Goal: Communication & Community: Answer question/provide support

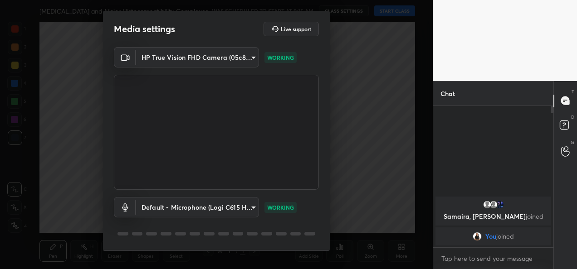
scroll to position [28, 0]
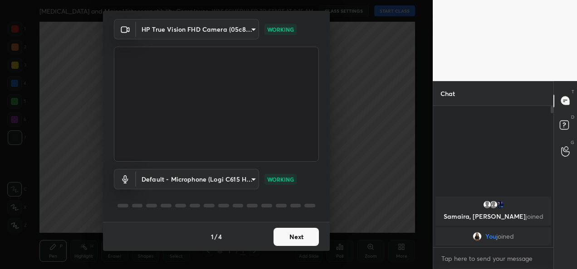
click at [299, 239] on button "Next" at bounding box center [295, 237] width 45 height 18
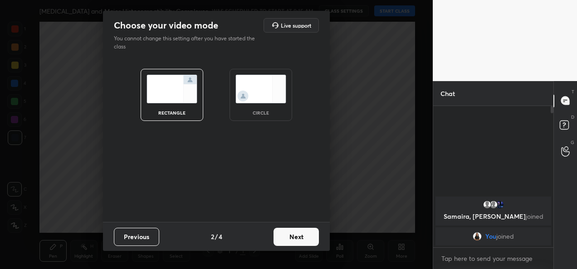
scroll to position [0, 0]
click at [299, 239] on button "Next" at bounding box center [295, 237] width 45 height 18
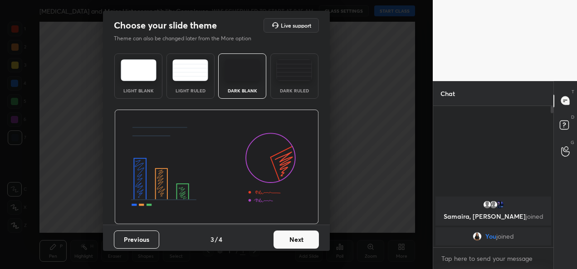
click at [299, 239] on button "Next" at bounding box center [295, 240] width 45 height 18
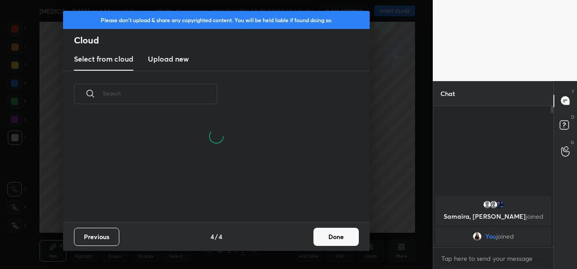
scroll to position [61, 291]
click at [328, 236] on button "Done" at bounding box center [335, 237] width 45 height 18
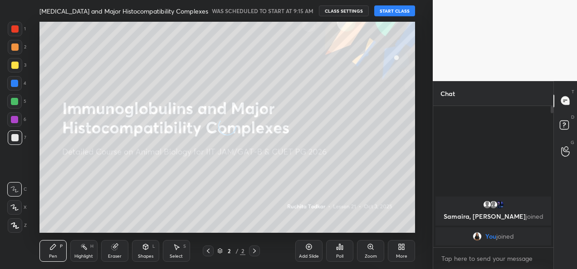
scroll to position [104, 291]
click at [385, 12] on button "START CLASS" at bounding box center [394, 10] width 41 height 11
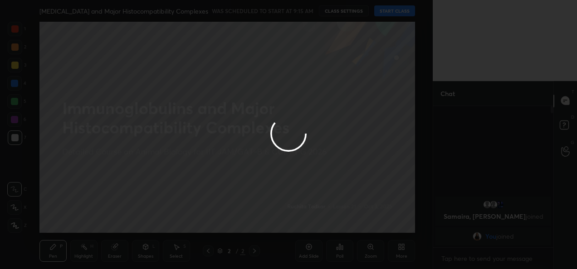
type textarea "x"
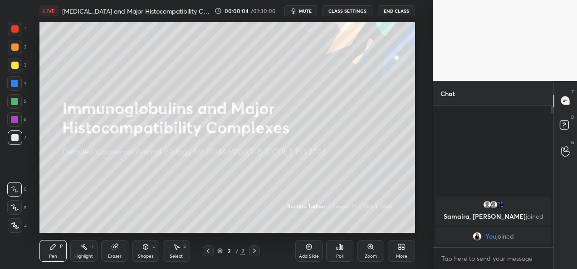
click at [399, 259] on div "More" at bounding box center [401, 251] width 27 height 22
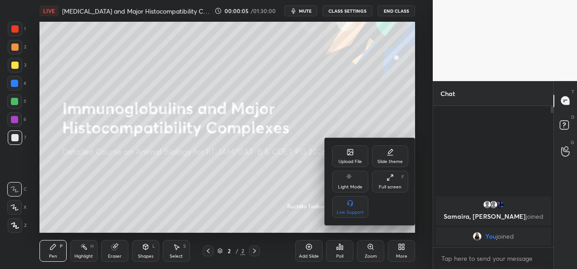
click at [352, 157] on div "Upload File" at bounding box center [350, 157] width 36 height 22
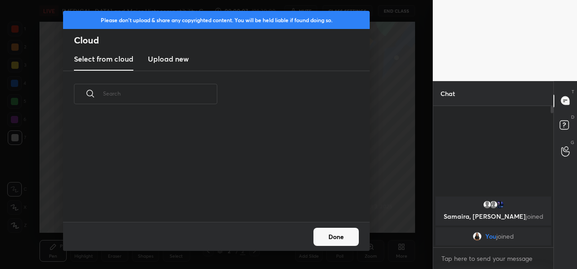
click at [170, 58] on h3 "Upload new" at bounding box center [168, 59] width 41 height 11
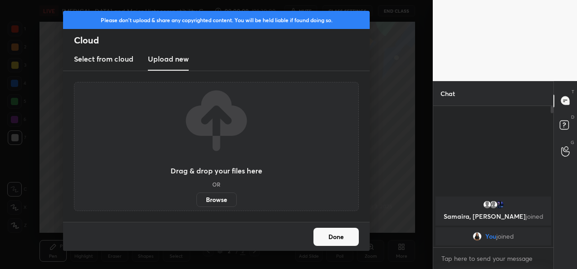
click at [219, 204] on label "Browse" at bounding box center [216, 200] width 40 height 15
click at [196, 204] on input "Browse" at bounding box center [196, 200] width 0 height 15
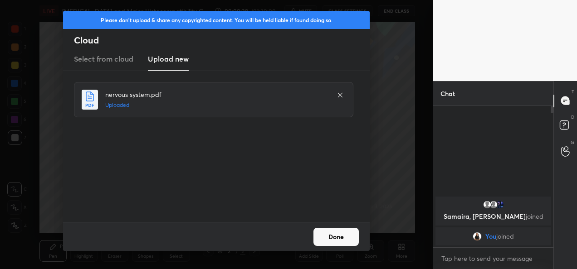
click at [336, 242] on button "Done" at bounding box center [335, 237] width 45 height 18
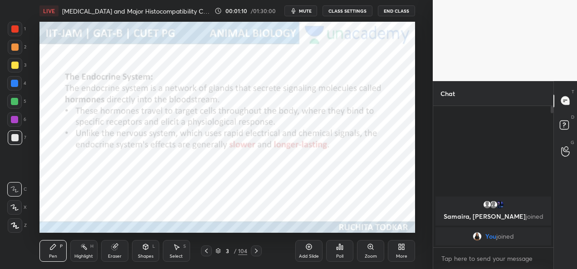
click at [353, 14] on button "CLASS SETTINGS" at bounding box center [347, 10] width 50 height 11
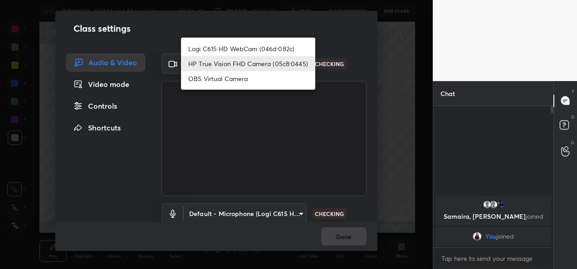
click at [286, 60] on body "1 2 3 4 5 6 7 C X Z C X Z E E Erase all H H LIVE [MEDICAL_DATA] and Major Histo…" at bounding box center [288, 134] width 577 height 269
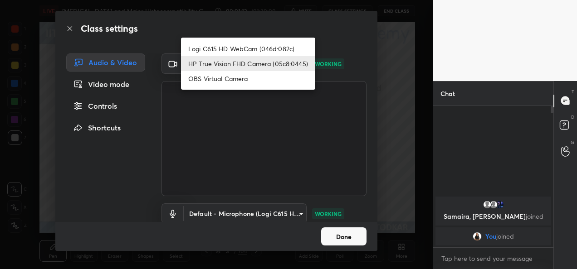
click at [281, 51] on li "Logi C615 HD WebCam (046d:082c)" at bounding box center [248, 48] width 134 height 15
type input "9a60a891c99e43c4f3b6c1c2af706b7568f7a8d24487825b1df04ecacc35332c"
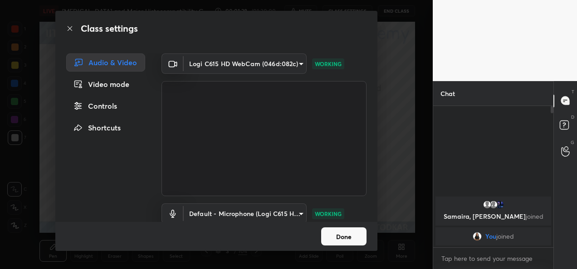
click at [351, 235] on button "Done" at bounding box center [343, 237] width 45 height 18
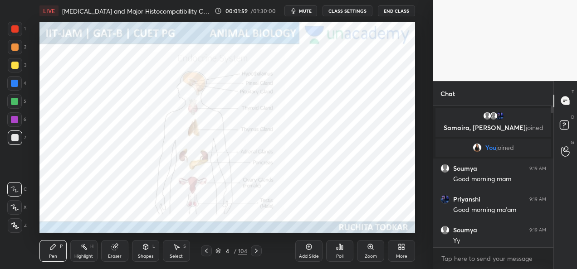
click at [18, 226] on icon at bounding box center [15, 226] width 8 height 6
click at [8, 36] on div "1" at bounding box center [17, 31] width 18 height 18
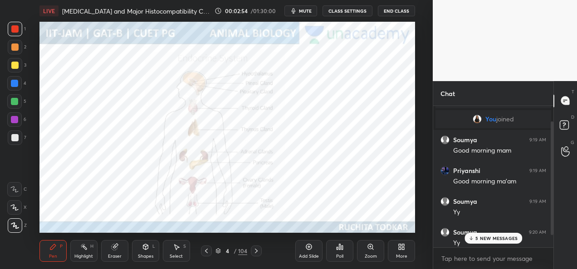
scroll to position [34, 0]
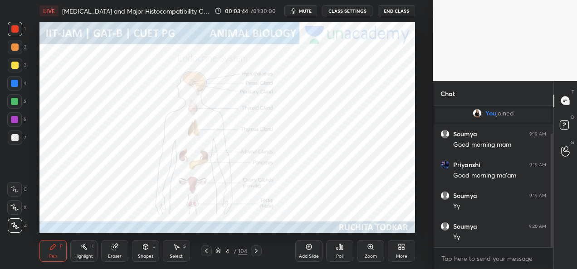
click at [253, 253] on icon at bounding box center [256, 251] width 7 height 7
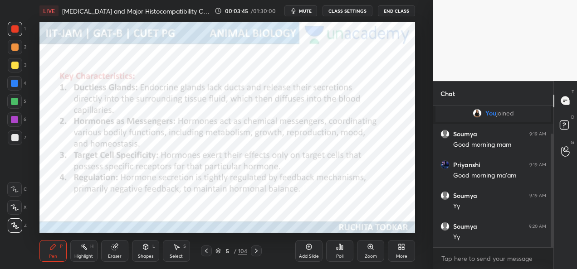
click at [256, 257] on div "Pen P Highlight H Eraser Shapes L Select S 5 / 104 Add Slide Poll Zoom More" at bounding box center [226, 251] width 375 height 36
click at [206, 253] on icon at bounding box center [206, 251] width 7 height 7
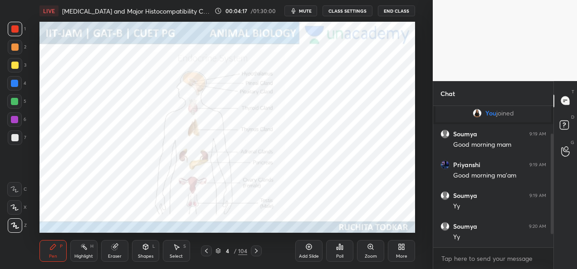
scroll to position [65, 0]
click at [17, 125] on div at bounding box center [14, 119] width 15 height 15
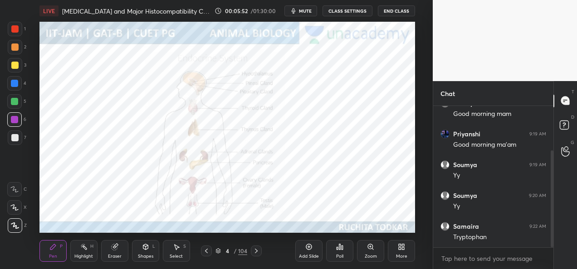
click at [13, 120] on div at bounding box center [14, 119] width 7 height 7
click at [14, 31] on div at bounding box center [14, 28] width 7 height 7
click at [258, 252] on icon at bounding box center [256, 251] width 7 height 7
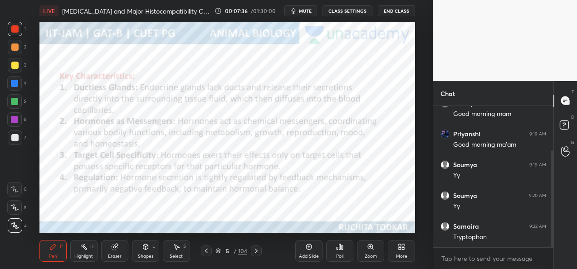
click at [211, 253] on div at bounding box center [206, 251] width 11 height 11
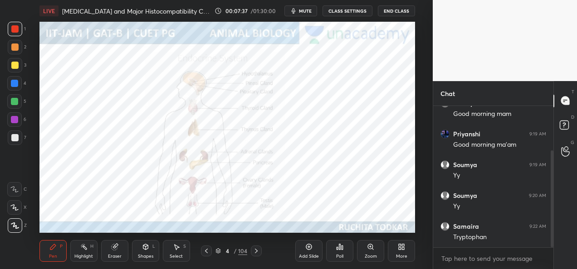
click at [307, 257] on div "Add Slide" at bounding box center [309, 256] width 20 height 5
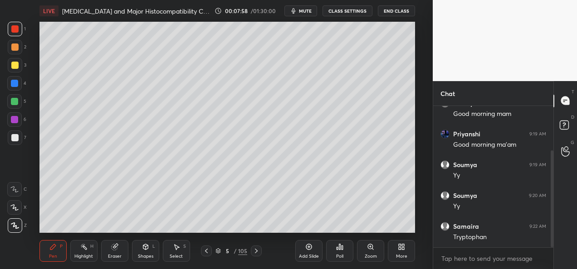
click at [20, 137] on div at bounding box center [15, 138] width 15 height 15
click at [18, 84] on div at bounding box center [14, 83] width 7 height 7
click at [18, 69] on div at bounding box center [15, 65] width 15 height 15
click at [20, 88] on div at bounding box center [14, 83] width 15 height 15
click at [15, 103] on div at bounding box center [14, 101] width 7 height 7
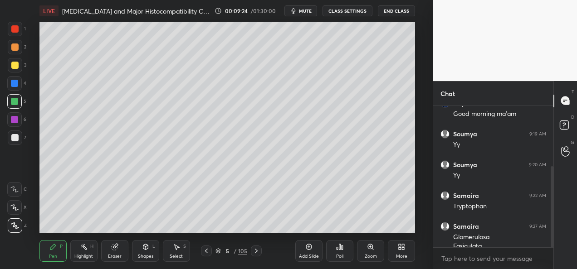
scroll to position [105, 0]
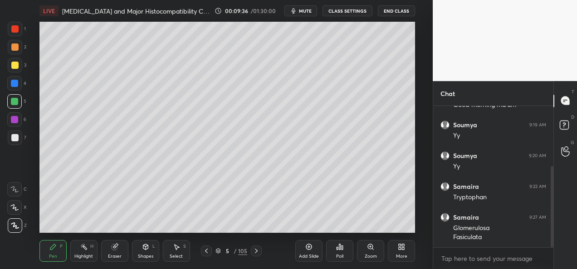
click at [20, 133] on div at bounding box center [15, 138] width 15 height 15
click at [15, 30] on div at bounding box center [14, 28] width 7 height 7
click at [16, 118] on div at bounding box center [14, 119] width 7 height 7
click at [297, 226] on div "Add Slide Poll Zoom More" at bounding box center [355, 251] width 120 height 51
click at [304, 229] on div "Add Slide Poll Zoom More" at bounding box center [355, 251] width 120 height 51
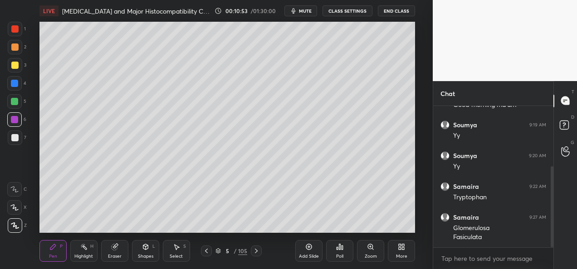
click at [324, 226] on div "Add Slide Poll Zoom More" at bounding box center [355, 251] width 120 height 51
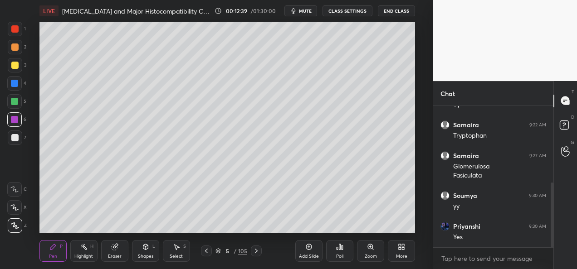
click at [16, 86] on div at bounding box center [14, 83] width 7 height 7
click at [18, 104] on div at bounding box center [14, 101] width 15 height 15
click at [12, 49] on div at bounding box center [14, 47] width 7 height 7
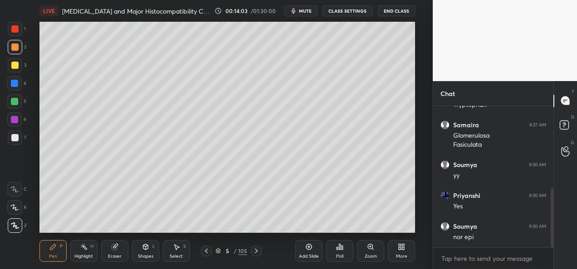
click at [257, 252] on icon at bounding box center [256, 251] width 7 height 7
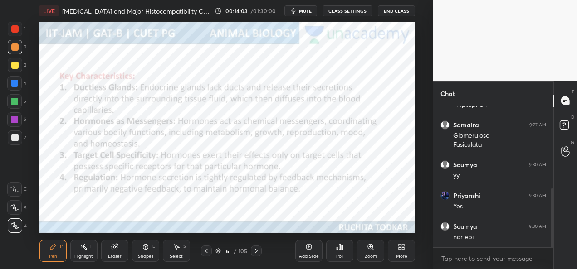
click at [257, 253] on icon at bounding box center [256, 251] width 7 height 7
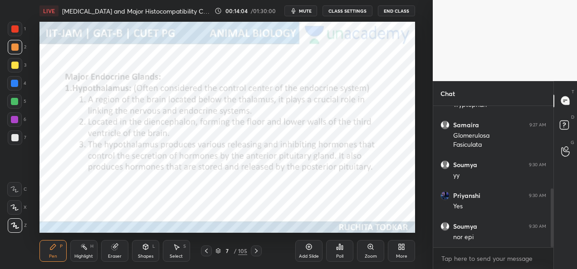
click at [258, 253] on icon at bounding box center [256, 251] width 7 height 7
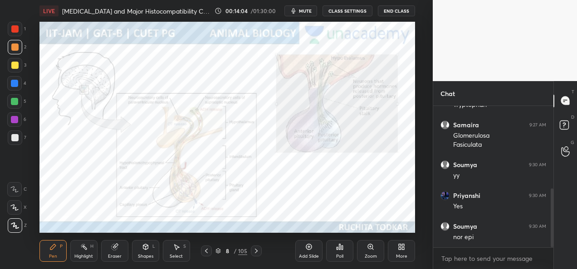
click at [256, 253] on icon at bounding box center [256, 251] width 7 height 7
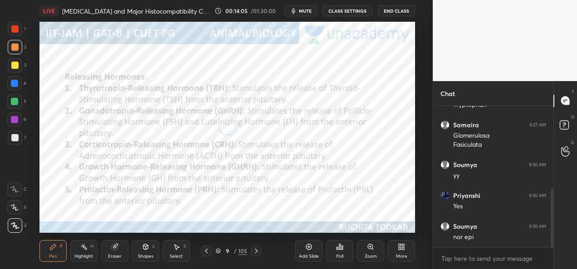
click at [258, 254] on icon at bounding box center [256, 251] width 7 height 7
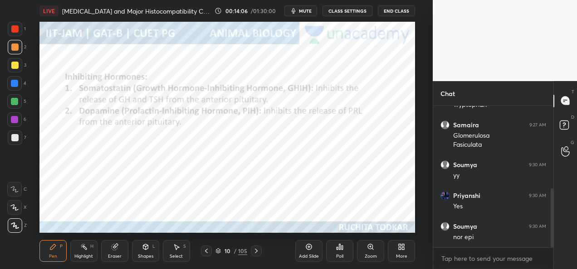
click at [257, 253] on icon at bounding box center [256, 251] width 7 height 7
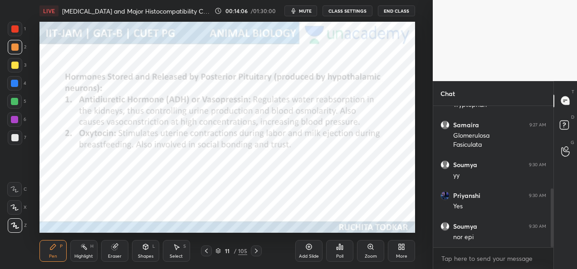
click at [258, 254] on icon at bounding box center [256, 251] width 7 height 7
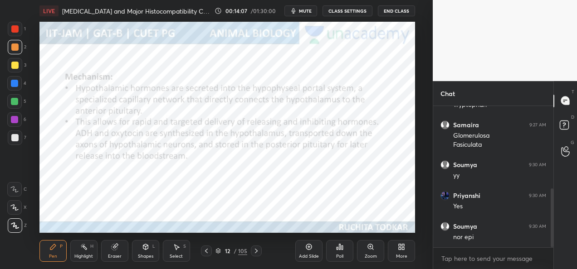
click at [259, 254] on icon at bounding box center [256, 251] width 7 height 7
click at [257, 253] on icon at bounding box center [256, 251] width 7 height 7
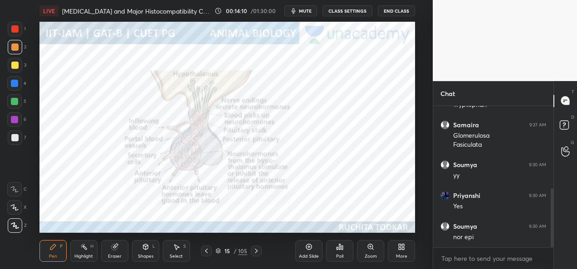
click at [257, 254] on icon at bounding box center [256, 251] width 7 height 7
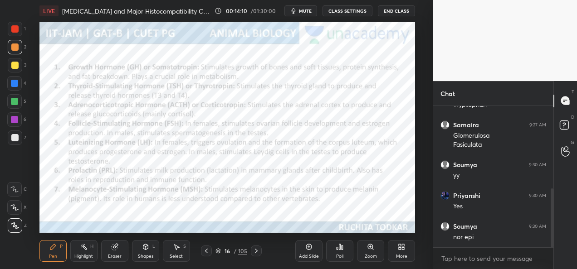
click at [256, 254] on icon at bounding box center [256, 251] width 7 height 7
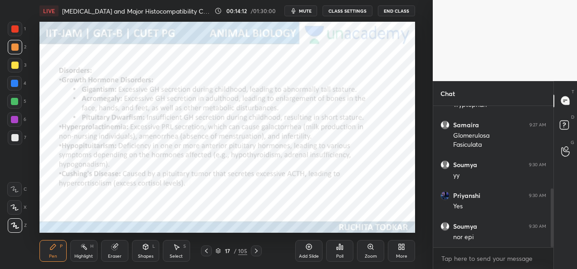
click at [255, 254] on icon at bounding box center [256, 251] width 7 height 7
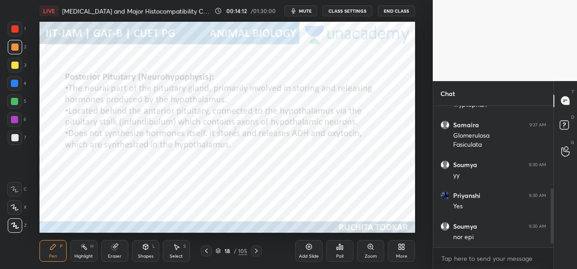
scroll to position [229, 0]
click at [256, 254] on icon at bounding box center [256, 251] width 7 height 7
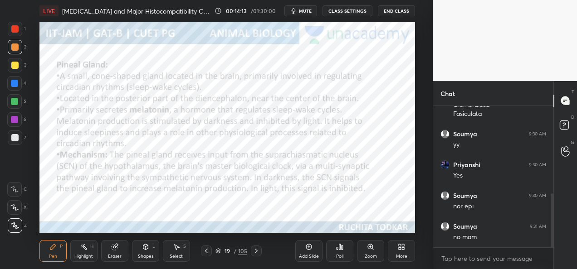
click at [256, 253] on icon at bounding box center [256, 251] width 7 height 7
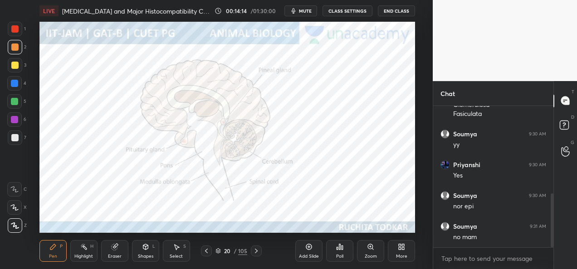
click at [253, 254] on icon at bounding box center [256, 251] width 7 height 7
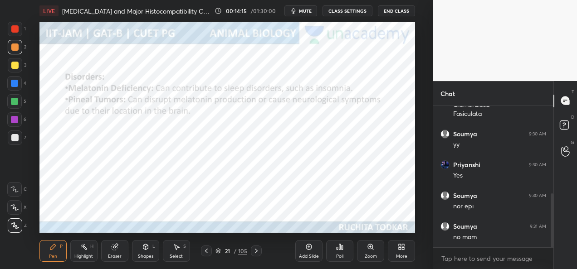
click at [254, 256] on div at bounding box center [256, 251] width 11 height 11
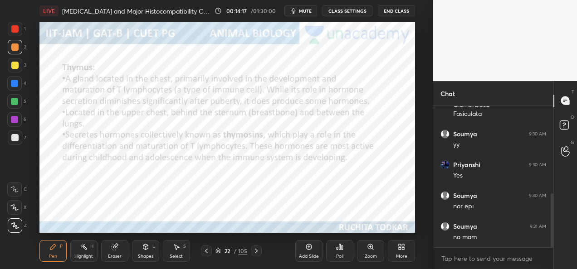
click at [254, 255] on div at bounding box center [256, 251] width 11 height 11
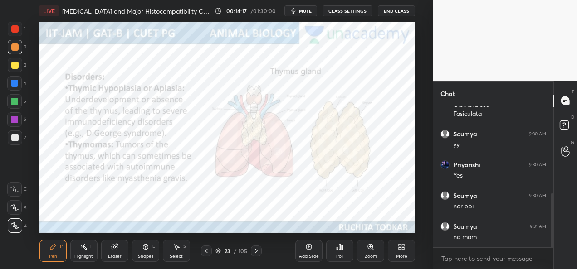
click at [254, 255] on div at bounding box center [256, 251] width 11 height 11
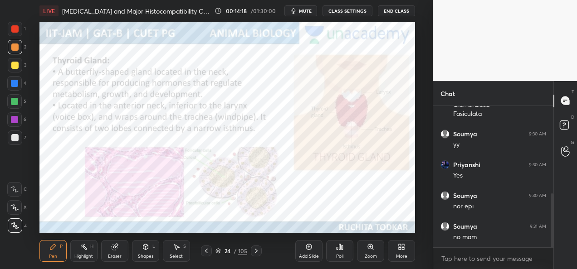
click at [253, 255] on div at bounding box center [256, 251] width 11 height 11
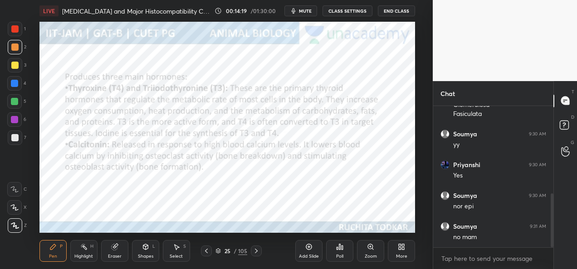
click at [255, 256] on div at bounding box center [256, 251] width 11 height 11
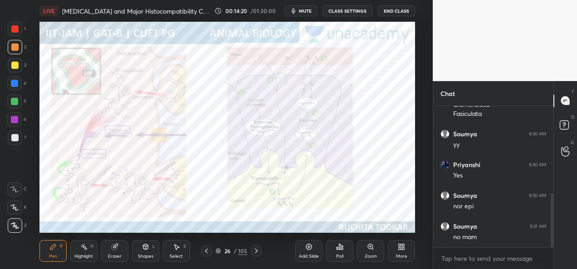
click at [255, 256] on div at bounding box center [256, 251] width 11 height 11
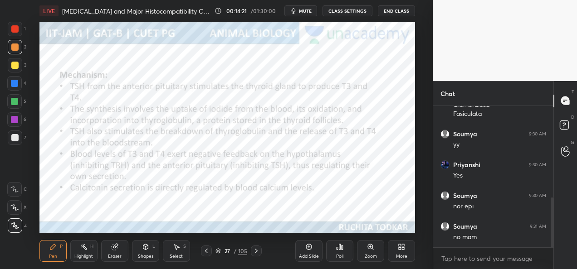
scroll to position [259, 0]
click at [255, 255] on div at bounding box center [256, 251] width 11 height 11
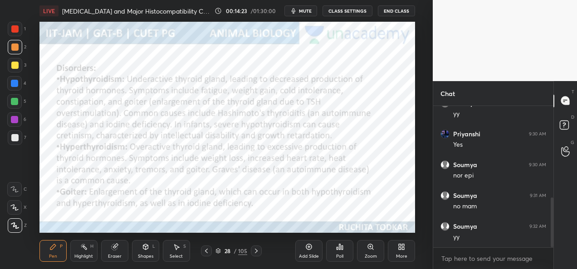
click at [256, 254] on icon at bounding box center [256, 251] width 7 height 7
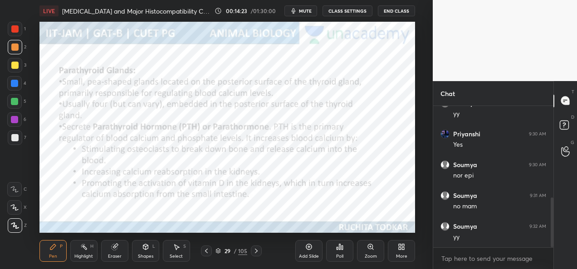
click at [256, 254] on icon at bounding box center [256, 251] width 7 height 7
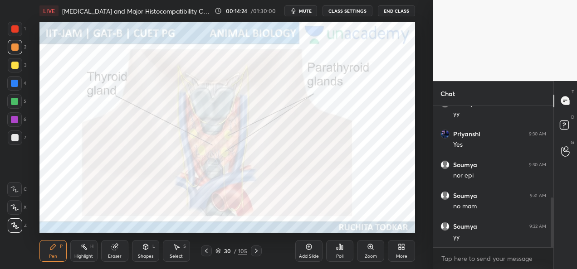
click at [205, 252] on icon at bounding box center [206, 251] width 7 height 7
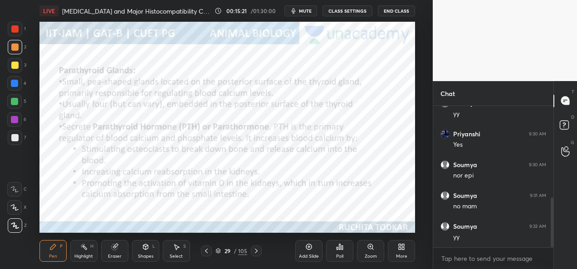
click at [255, 253] on icon at bounding box center [256, 251] width 3 height 5
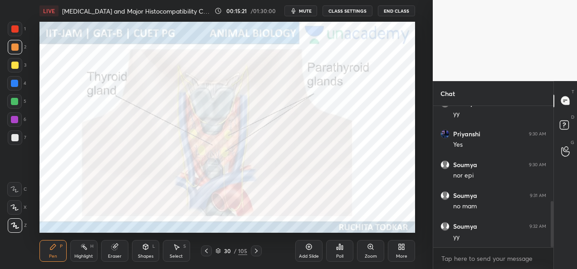
scroll to position [290, 0]
click at [257, 252] on icon at bounding box center [256, 251] width 7 height 7
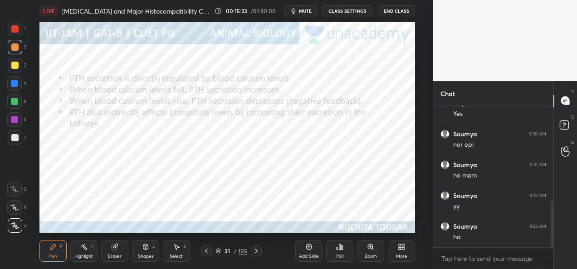
click at [258, 251] on icon at bounding box center [256, 251] width 7 height 7
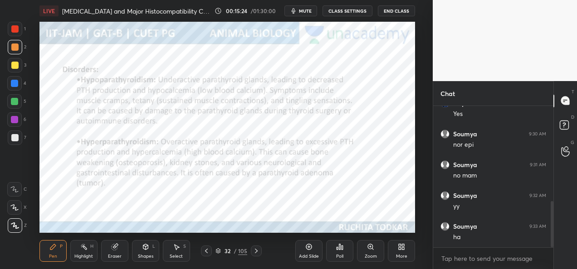
click at [262, 249] on div "32 / 105" at bounding box center [231, 251] width 128 height 11
click at [257, 250] on icon at bounding box center [256, 251] width 3 height 5
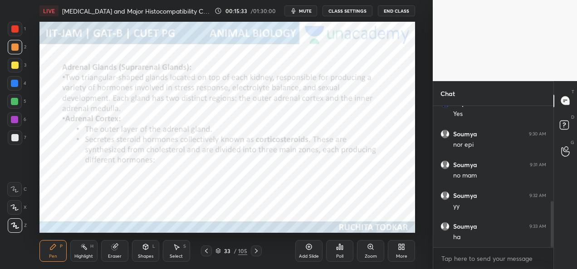
click at [256, 256] on div at bounding box center [256, 251] width 11 height 11
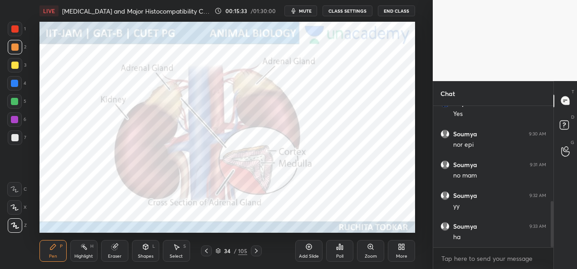
click at [256, 256] on div at bounding box center [256, 251] width 11 height 11
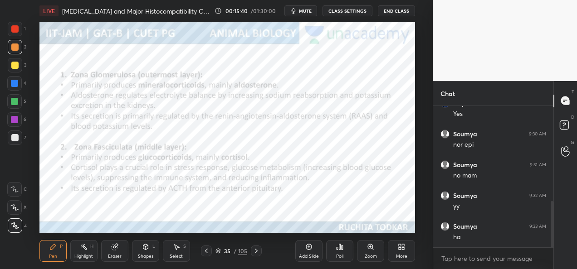
click at [258, 253] on icon at bounding box center [256, 251] width 7 height 7
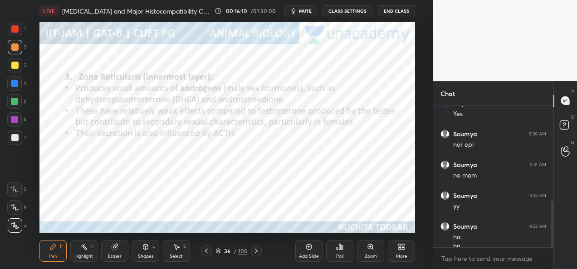
scroll to position [299, 0]
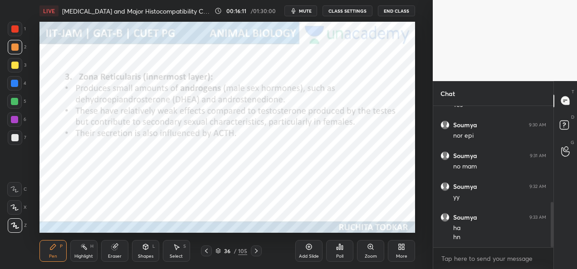
click at [257, 254] on icon at bounding box center [256, 251] width 7 height 7
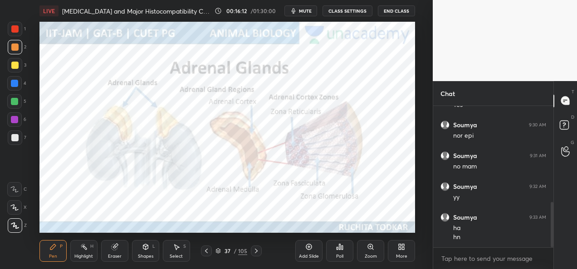
click at [258, 253] on icon at bounding box center [256, 251] width 7 height 7
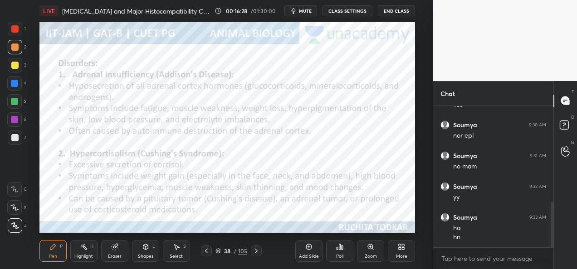
click at [257, 253] on icon at bounding box center [256, 251] width 7 height 7
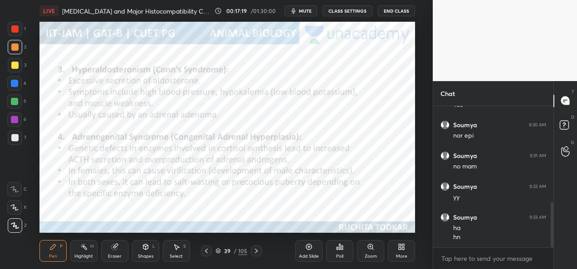
click at [254, 254] on icon at bounding box center [256, 251] width 7 height 7
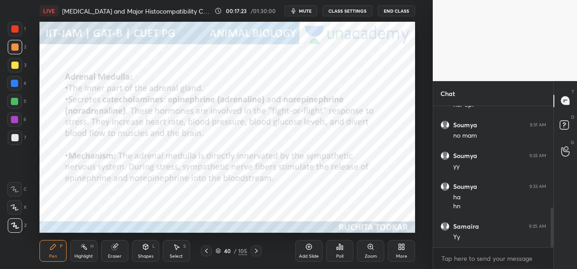
scroll to position [361, 0]
click at [259, 250] on icon at bounding box center [256, 251] width 7 height 7
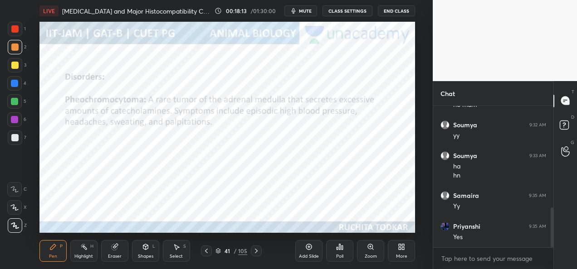
scroll to position [392, 0]
click at [260, 253] on div at bounding box center [256, 251] width 11 height 11
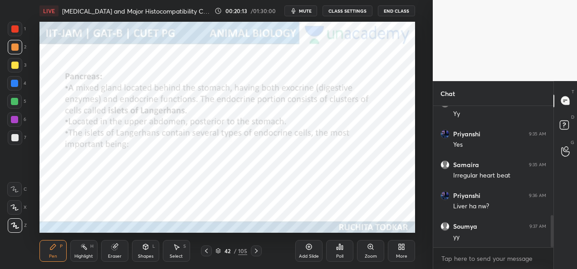
scroll to position [484, 0]
click at [12, 86] on div at bounding box center [14, 83] width 7 height 7
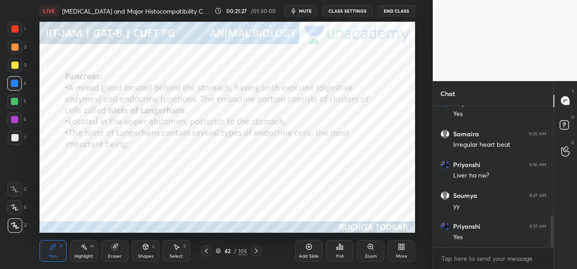
click at [15, 51] on div at bounding box center [15, 47] width 15 height 15
click at [16, 69] on div at bounding box center [15, 65] width 15 height 15
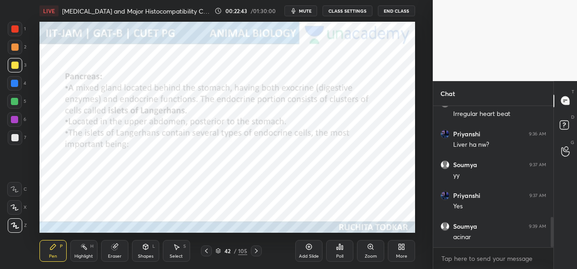
click at [254, 254] on icon at bounding box center [256, 251] width 7 height 7
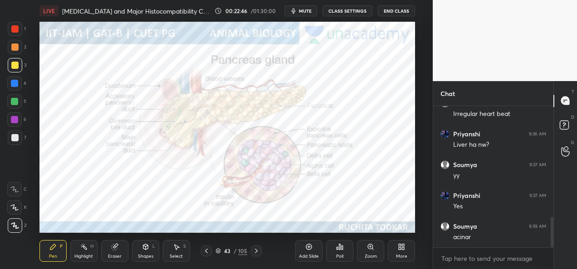
click at [15, 122] on div at bounding box center [14, 119] width 7 height 7
click at [256, 255] on div at bounding box center [256, 251] width 11 height 11
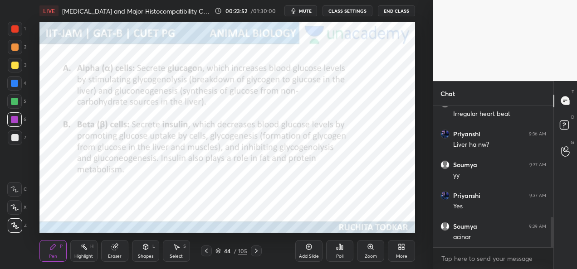
scroll to position [546, 0]
click at [257, 251] on icon at bounding box center [256, 251] width 3 height 5
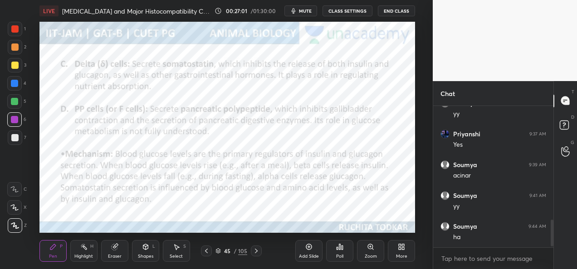
scroll to position [608, 0]
click at [257, 250] on icon at bounding box center [256, 251] width 7 height 7
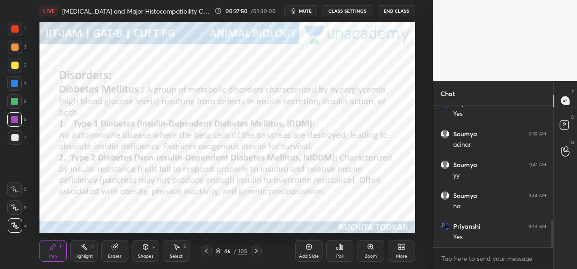
click at [119, 256] on div "Eraser" at bounding box center [115, 256] width 14 height 5
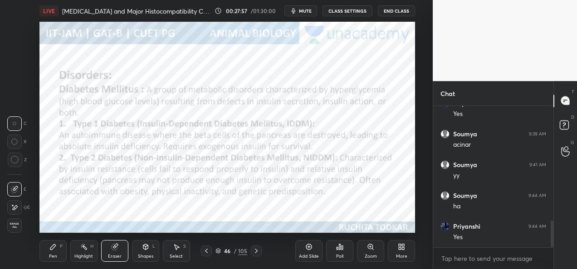
click at [59, 253] on div "Pen P" at bounding box center [52, 251] width 27 height 22
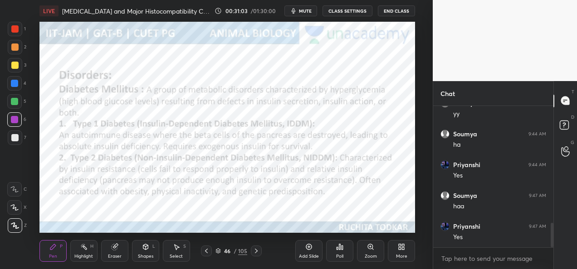
scroll to position [708, 0]
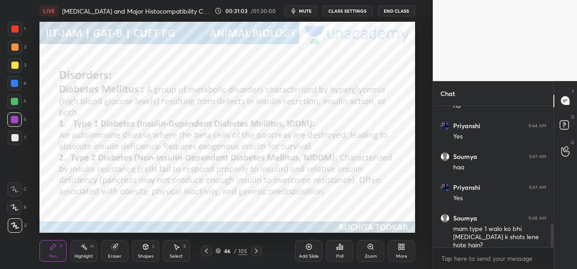
click at [254, 250] on icon at bounding box center [256, 251] width 7 height 7
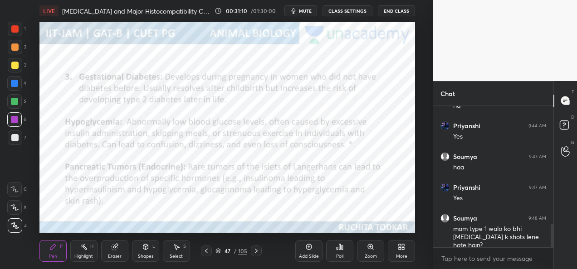
click at [199, 253] on div "47 / 105" at bounding box center [231, 251] width 128 height 11
click at [202, 253] on div at bounding box center [206, 251] width 11 height 11
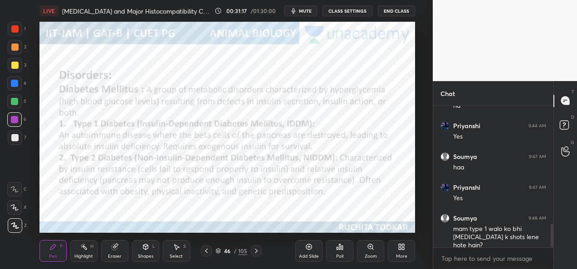
click at [259, 250] on icon at bounding box center [256, 251] width 7 height 7
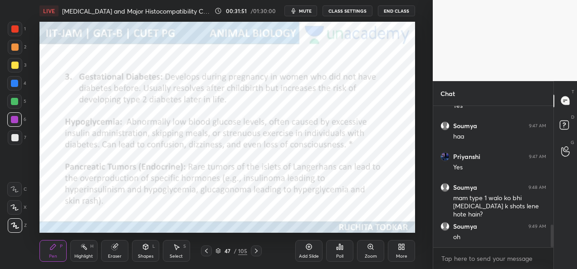
scroll to position [748, 0]
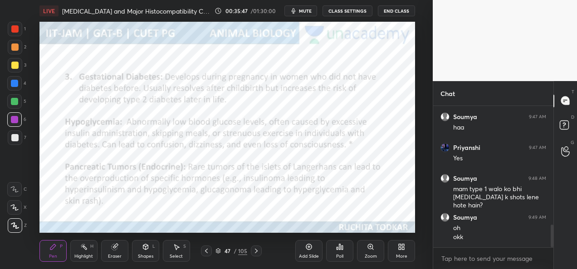
click at [253, 252] on icon at bounding box center [256, 251] width 7 height 7
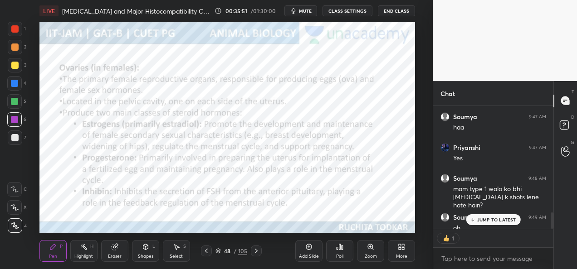
scroll to position [797, 0]
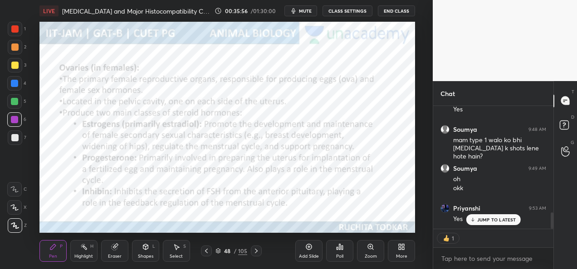
click at [299, 255] on div "Add Slide" at bounding box center [309, 256] width 20 height 5
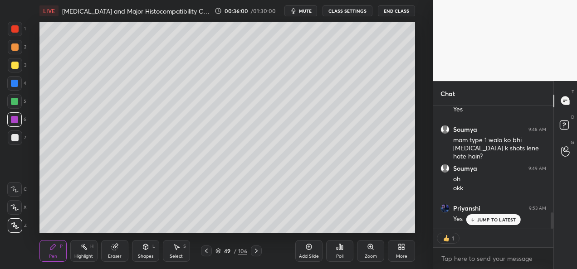
type textarea "x"
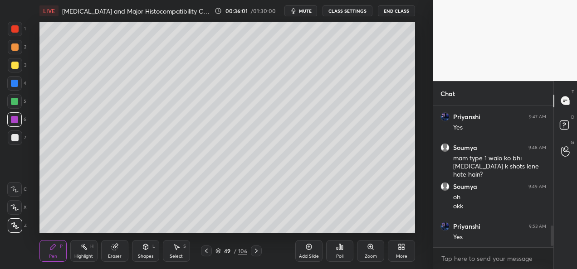
scroll to position [779, 0]
click at [15, 64] on div at bounding box center [14, 65] width 7 height 7
click at [13, 85] on div at bounding box center [14, 83] width 7 height 7
click at [314, 256] on div "Add Slide" at bounding box center [309, 256] width 20 height 5
click at [18, 69] on div at bounding box center [15, 65] width 15 height 15
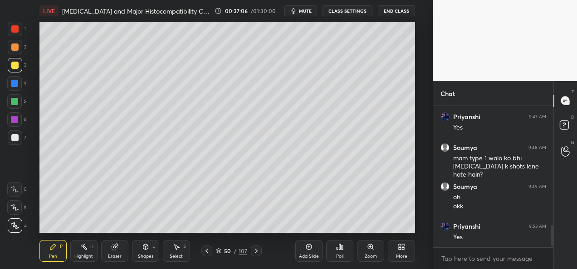
click at [17, 87] on div at bounding box center [14, 83] width 15 height 15
click at [20, 50] on div at bounding box center [15, 47] width 15 height 15
click at [18, 101] on div at bounding box center [14, 101] width 15 height 15
click at [14, 119] on div at bounding box center [14, 119] width 7 height 7
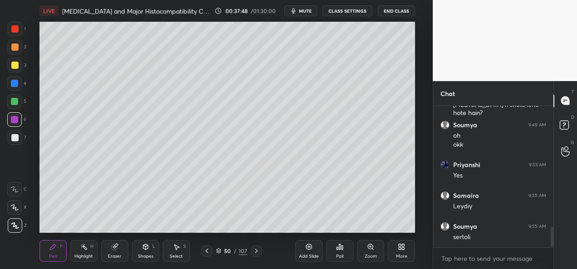
scroll to position [871, 0]
click at [17, 49] on div at bounding box center [14, 47] width 7 height 7
click at [19, 103] on div at bounding box center [14, 101] width 15 height 15
click at [17, 47] on div at bounding box center [14, 47] width 7 height 7
click at [16, 101] on div at bounding box center [14, 101] width 7 height 7
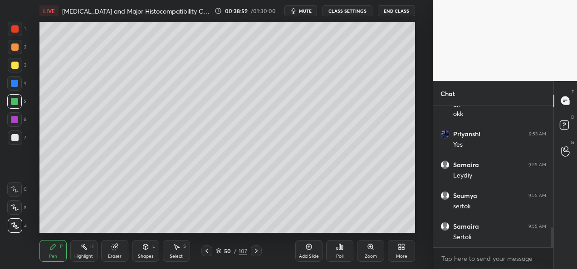
click at [17, 121] on div at bounding box center [14, 119] width 7 height 7
click at [314, 250] on div "Add Slide" at bounding box center [308, 251] width 27 height 22
click at [117, 250] on icon at bounding box center [114, 246] width 7 height 7
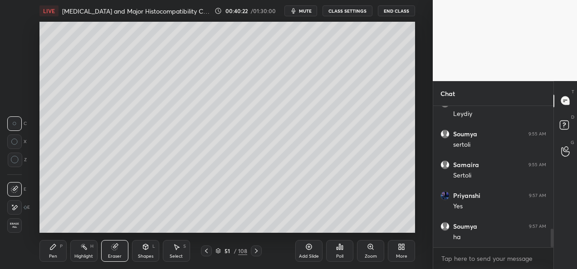
click at [49, 255] on div "Pen" at bounding box center [53, 256] width 8 height 5
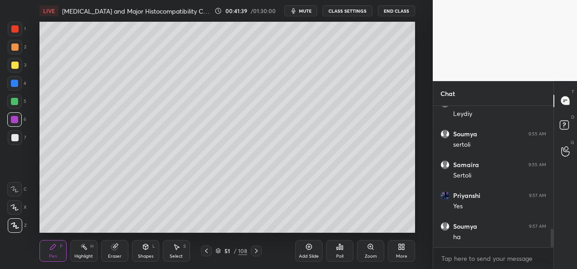
click at [14, 47] on div at bounding box center [14, 47] width 7 height 7
click at [204, 252] on icon at bounding box center [206, 251] width 7 height 7
click at [204, 255] on div at bounding box center [206, 251] width 11 height 11
click at [203, 252] on icon at bounding box center [206, 251] width 7 height 7
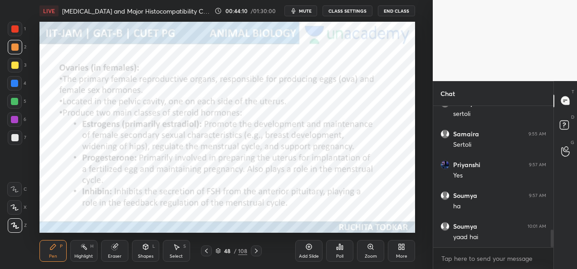
scroll to position [995, 0]
click at [257, 250] on icon at bounding box center [256, 251] width 7 height 7
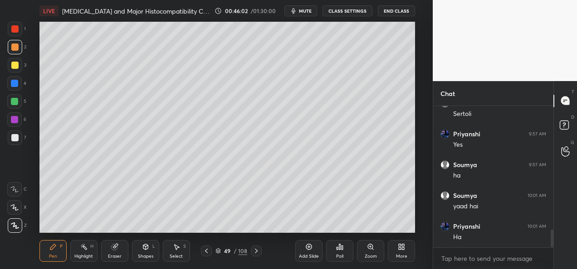
click at [250, 254] on div "49 / 108" at bounding box center [231, 251] width 61 height 11
click at [251, 250] on div at bounding box center [256, 251] width 11 height 11
click at [251, 252] on div at bounding box center [256, 251] width 11 height 11
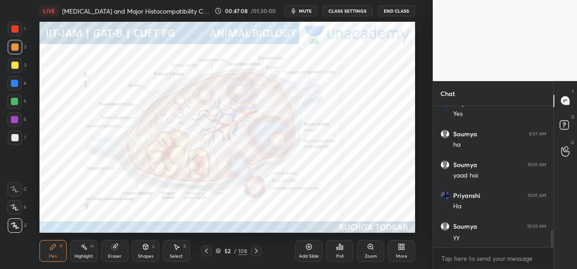
click at [15, 34] on div at bounding box center [15, 29] width 15 height 15
click at [257, 250] on icon at bounding box center [256, 251] width 3 height 5
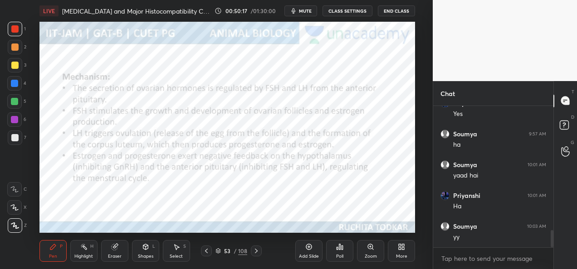
click at [255, 247] on div at bounding box center [256, 251] width 11 height 11
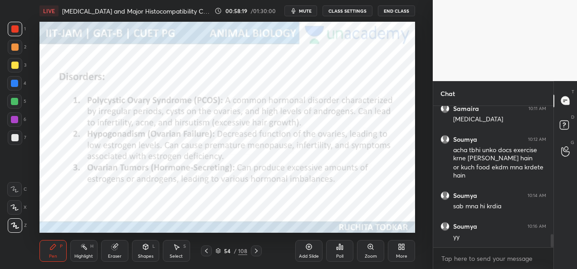
scroll to position [1430, 0]
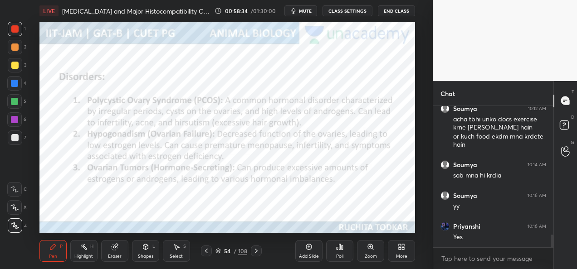
click at [258, 256] on div at bounding box center [256, 251] width 11 height 11
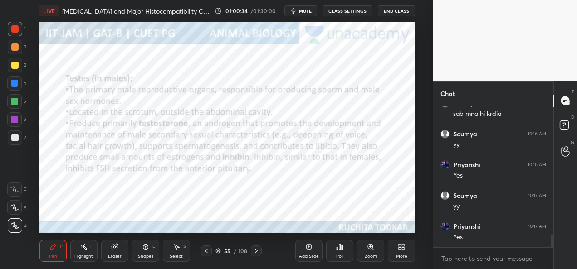
scroll to position [1523, 0]
click at [257, 254] on icon at bounding box center [256, 251] width 7 height 7
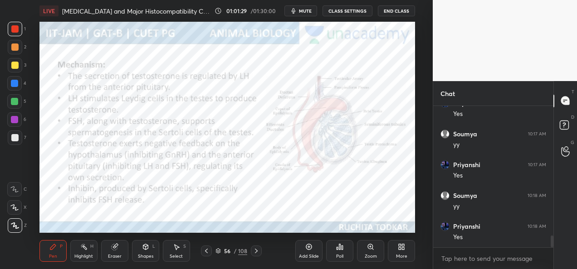
click at [253, 252] on icon at bounding box center [256, 251] width 7 height 7
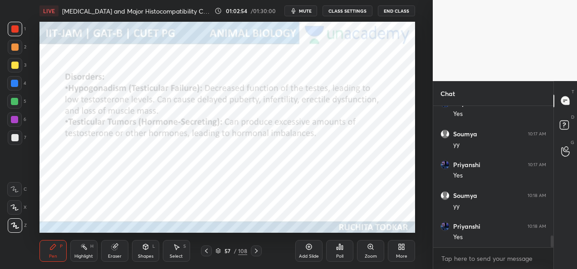
click at [17, 121] on div at bounding box center [14, 119] width 7 height 7
click at [258, 253] on icon at bounding box center [256, 251] width 7 height 7
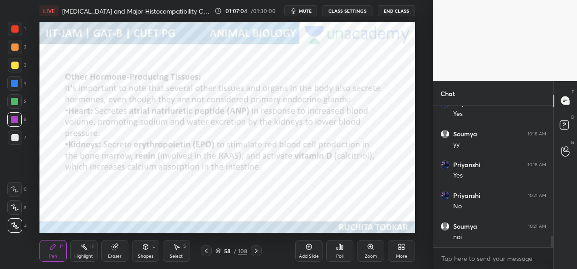
scroll to position [1646, 0]
click at [249, 253] on div "58 / 108" at bounding box center [231, 251] width 61 height 11
click at [258, 253] on icon at bounding box center [256, 251] width 7 height 7
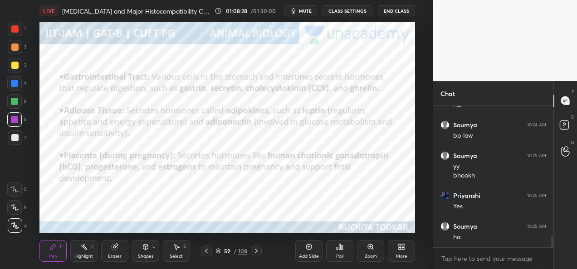
scroll to position [1778, 0]
click at [257, 255] on div at bounding box center [256, 251] width 11 height 11
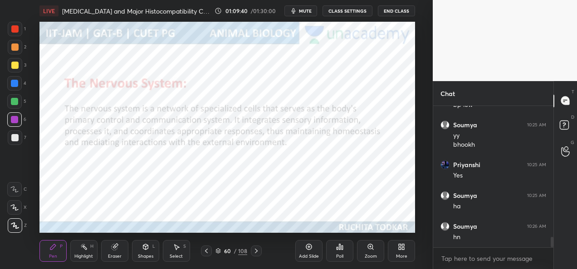
click at [206, 254] on icon at bounding box center [206, 251] width 7 height 7
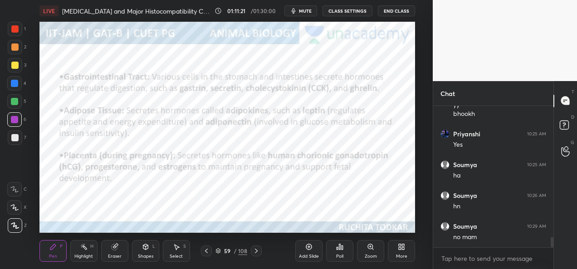
scroll to position [1840, 0]
click at [304, 256] on div "Add Slide" at bounding box center [309, 256] width 20 height 5
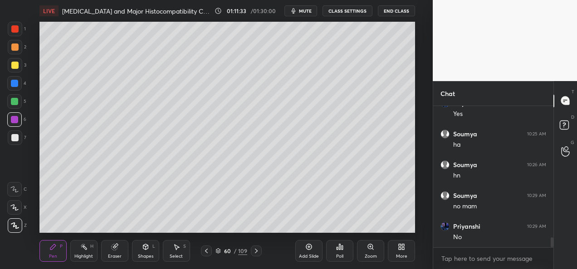
click at [352, 10] on button "CLASS SETTINGS" at bounding box center [347, 10] width 50 height 11
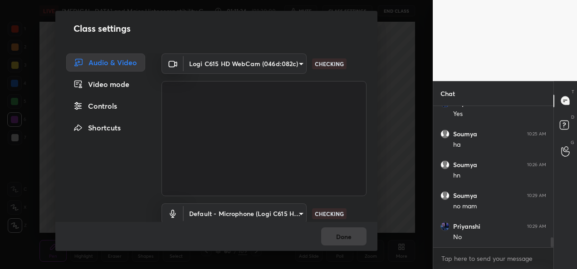
click at [259, 58] on body "1 2 3 4 5 6 7 C X Z C X Z E E Erase all H H LIVE [MEDICAL_DATA] and Major Histo…" at bounding box center [288, 134] width 577 height 269
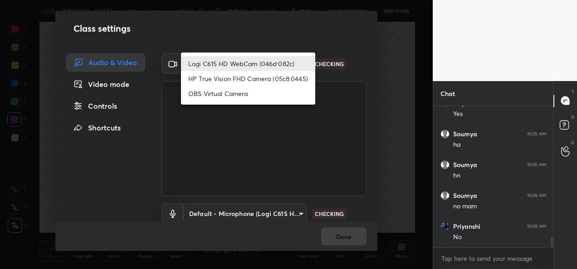
click at [224, 79] on li "HP True Vision FHD Camera (05c8:0445)" at bounding box center [248, 78] width 134 height 15
type input "bcf53276a89e7daf4ffafe53acaefef8a573b71029af250087ced6fea5ab325b"
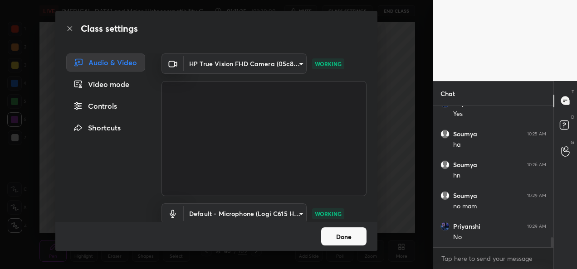
click at [330, 242] on button "Done" at bounding box center [343, 237] width 45 height 18
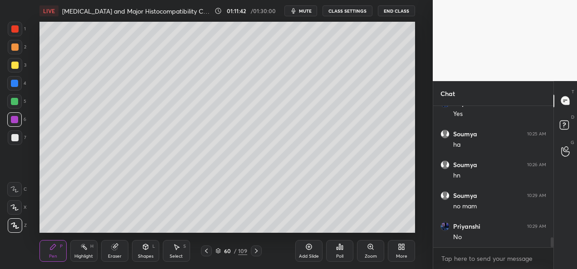
click at [356, 10] on button "CLASS SETTINGS" at bounding box center [347, 10] width 50 height 11
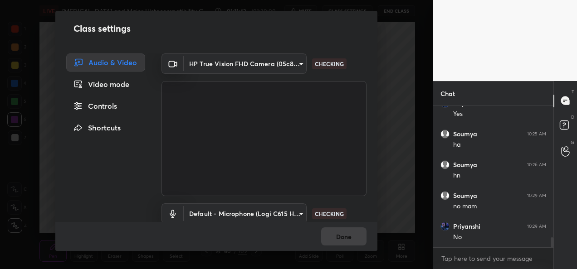
click at [258, 64] on body "1 2 3 4 5 6 7 C X Z C X Z E E Erase all H H LIVE [MEDICAL_DATA] and Major Histo…" at bounding box center [288, 134] width 577 height 269
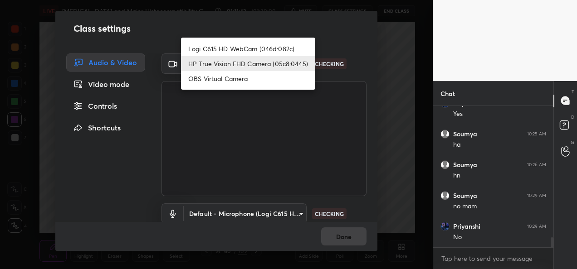
click at [205, 44] on li "Logi C615 HD WebCam (046d:082c)" at bounding box center [248, 48] width 134 height 15
type input "9a60a891c99e43c4f3b6c1c2af706b7568f7a8d24487825b1df04ecacc35332c"
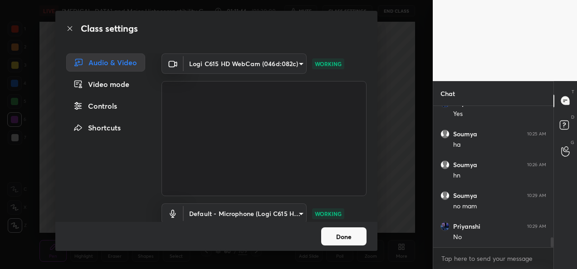
click at [336, 238] on button "Done" at bounding box center [343, 237] width 45 height 18
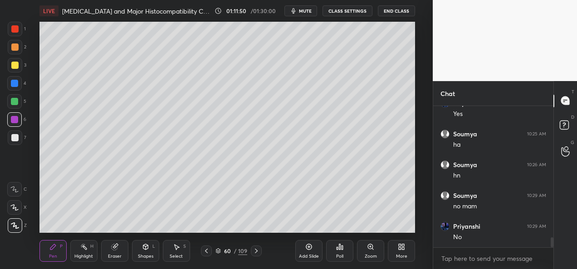
click at [9, 141] on div at bounding box center [15, 138] width 15 height 15
click at [15, 68] on div at bounding box center [14, 65] width 7 height 7
click at [14, 81] on div at bounding box center [14, 83] width 7 height 7
click at [17, 120] on div at bounding box center [14, 119] width 7 height 7
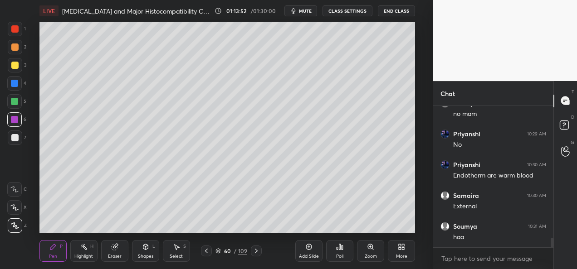
click at [15, 48] on div at bounding box center [14, 47] width 7 height 7
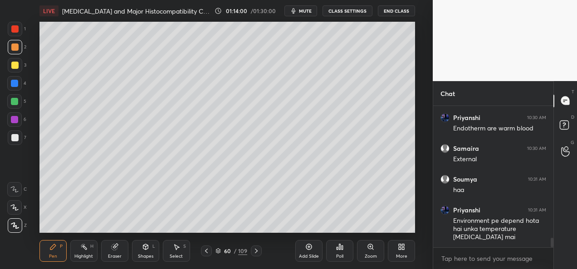
scroll to position [2019, 0]
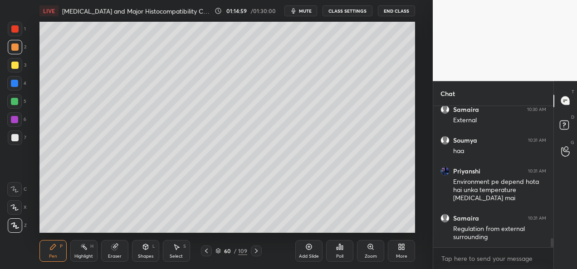
click at [17, 122] on div at bounding box center [14, 119] width 7 height 7
click at [19, 50] on div at bounding box center [15, 47] width 15 height 15
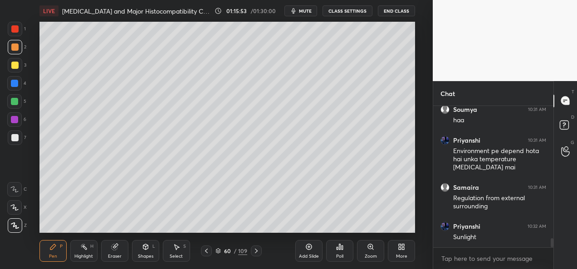
click at [115, 255] on div "Eraser" at bounding box center [115, 256] width 14 height 5
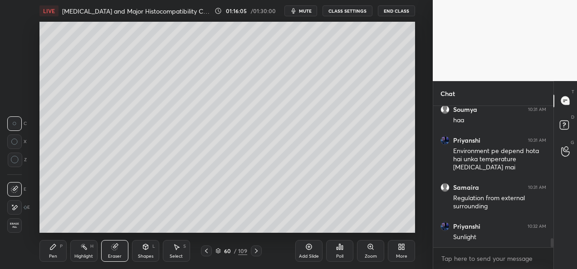
click at [55, 256] on div "Pen" at bounding box center [53, 256] width 8 height 5
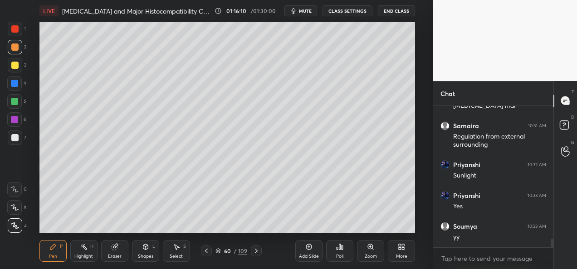
scroll to position [2142, 0]
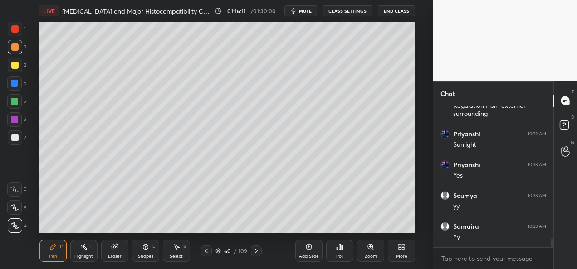
click at [301, 256] on div "Add Slide" at bounding box center [309, 256] width 20 height 5
click at [15, 121] on div at bounding box center [14, 119] width 7 height 7
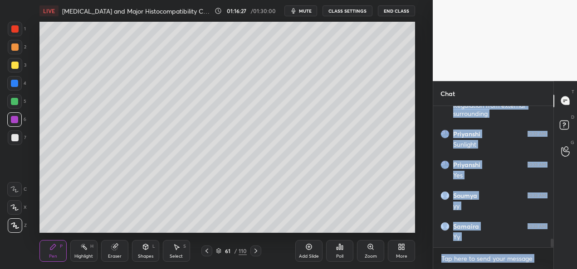
click at [426, 141] on div "1 2 3 4 5 6 7 C X Z C X Z E E Erase all H H LIVE [MEDICAL_DATA] and Major Histo…" at bounding box center [216, 134] width 433 height 269
click at [425, 132] on div "1 2 3 4 5 6 7 C X Z C X Z E E Erase all H H LIVE [MEDICAL_DATA] and Major Histo…" at bounding box center [216, 134] width 433 height 269
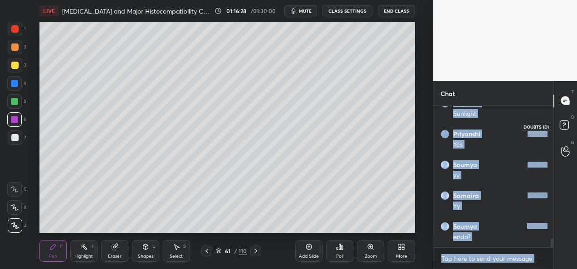
click at [565, 125] on rect at bounding box center [564, 125] width 9 height 9
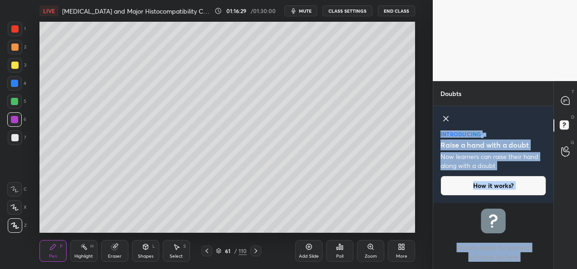
click at [566, 109] on div at bounding box center [565, 101] width 18 height 16
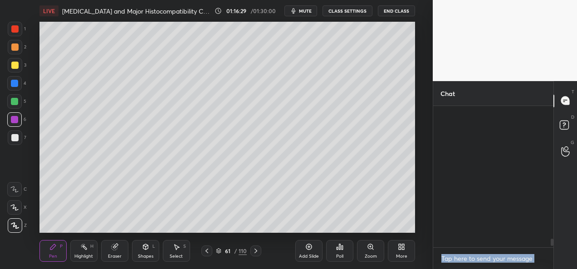
scroll to position [139, 117]
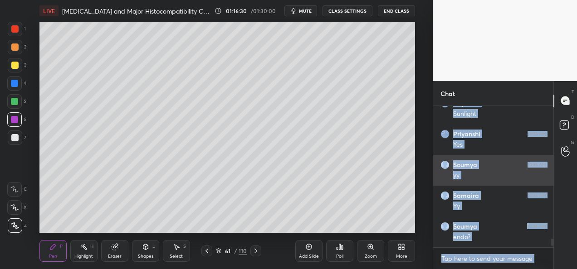
click at [495, 156] on div "[PERSON_NAME] 10:33 AM yy" at bounding box center [493, 170] width 120 height 31
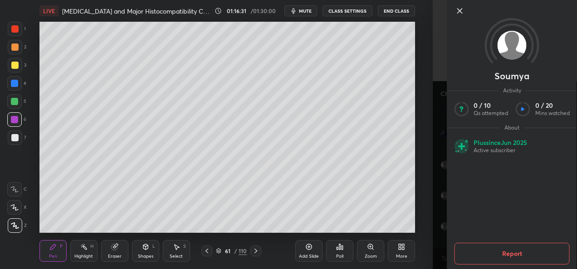
click at [460, 10] on icon at bounding box center [459, 11] width 5 height 5
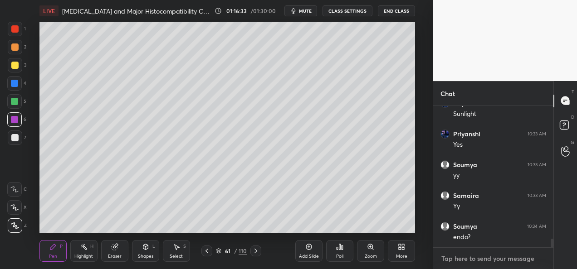
click at [441, 259] on textarea at bounding box center [493, 259] width 106 height 15
type textarea "x"
click at [208, 252] on icon at bounding box center [206, 251] width 7 height 7
click at [255, 253] on icon at bounding box center [255, 251] width 7 height 7
click at [210, 254] on icon at bounding box center [206, 251] width 7 height 7
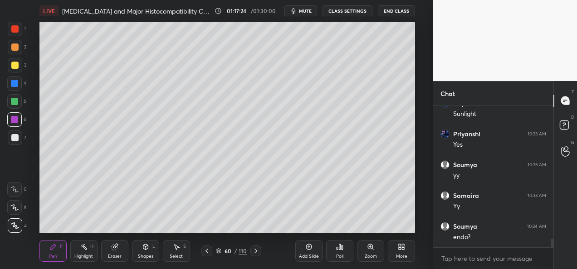
click at [253, 250] on icon at bounding box center [255, 251] width 7 height 7
click at [209, 254] on icon at bounding box center [206, 251] width 7 height 7
click at [254, 251] on icon at bounding box center [255, 251] width 7 height 7
click at [14, 46] on div at bounding box center [14, 47] width 7 height 7
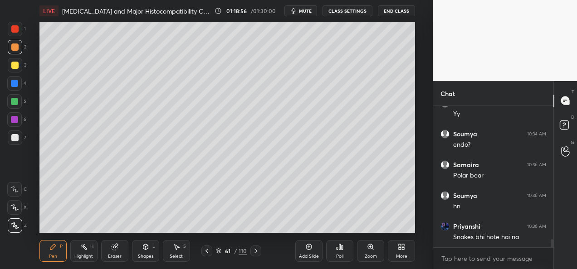
click at [15, 64] on div at bounding box center [14, 65] width 7 height 7
click at [15, 45] on div at bounding box center [14, 47] width 7 height 7
click at [13, 85] on div at bounding box center [14, 83] width 7 height 7
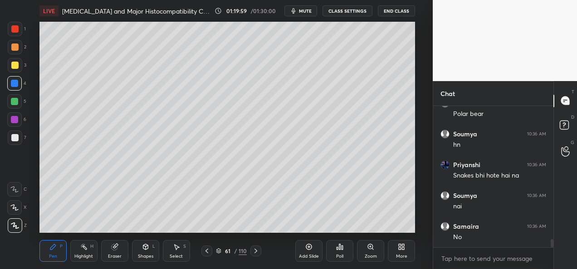
click at [15, 138] on div at bounding box center [14, 137] width 7 height 7
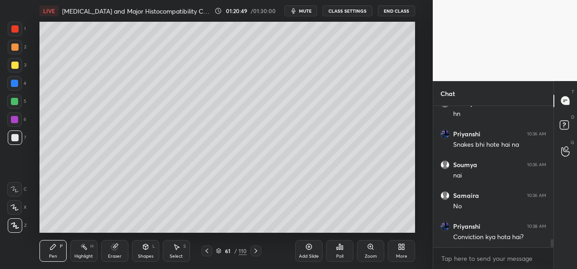
click at [306, 254] on div "Add Slide" at bounding box center [309, 256] width 20 height 5
click at [15, 83] on div at bounding box center [14, 83] width 7 height 7
click at [11, 139] on div at bounding box center [14, 137] width 7 height 7
click at [13, 122] on div at bounding box center [14, 119] width 7 height 7
click at [18, 134] on div at bounding box center [15, 138] width 15 height 15
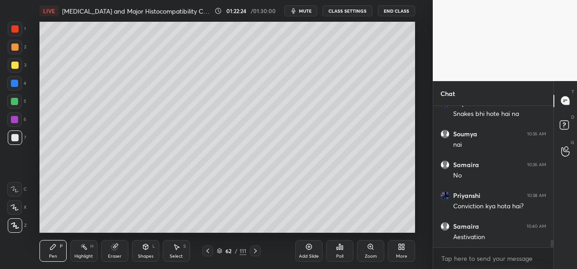
scroll to position [2420, 0]
click at [308, 256] on div "Add Slide" at bounding box center [309, 256] width 20 height 5
click at [18, 32] on div at bounding box center [14, 28] width 7 height 7
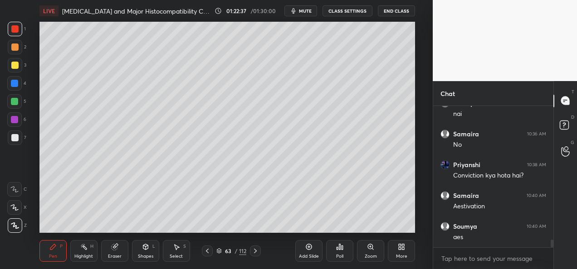
click at [15, 68] on div at bounding box center [14, 65] width 7 height 7
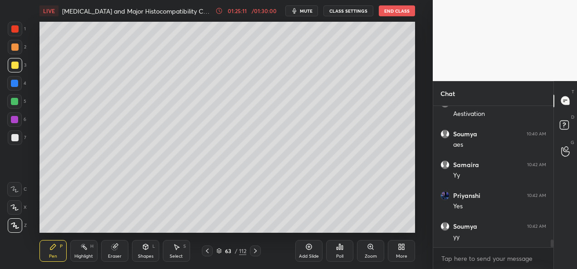
scroll to position [2559, 0]
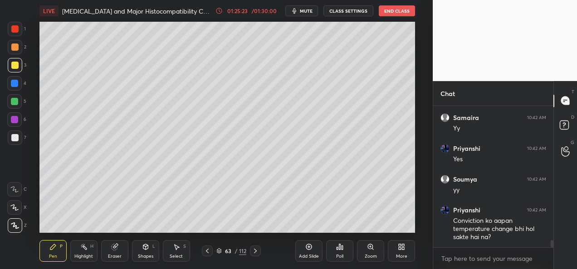
click at [209, 253] on icon at bounding box center [207, 251] width 3 height 5
click at [253, 251] on icon at bounding box center [255, 251] width 7 height 7
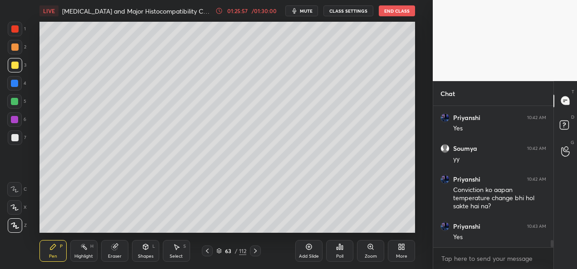
click at [114, 255] on div "Eraser" at bounding box center [115, 256] width 14 height 5
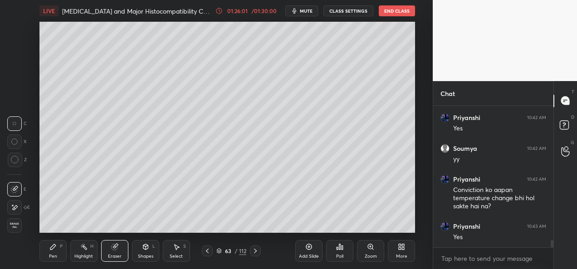
click at [46, 260] on div "Pen P" at bounding box center [52, 251] width 27 height 22
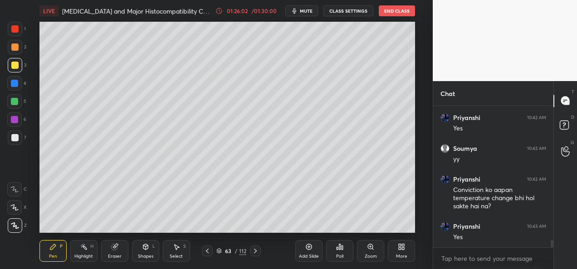
click at [12, 31] on div at bounding box center [14, 28] width 7 height 7
click at [256, 250] on icon at bounding box center [255, 251] width 3 height 5
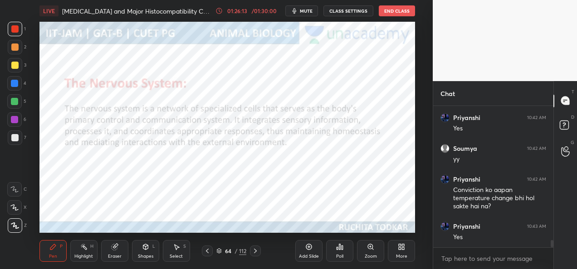
click at [210, 254] on icon at bounding box center [207, 251] width 7 height 7
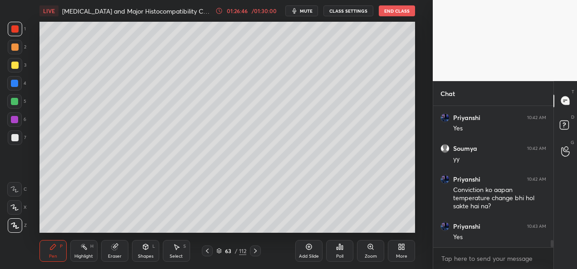
scroll to position [2621, 0]
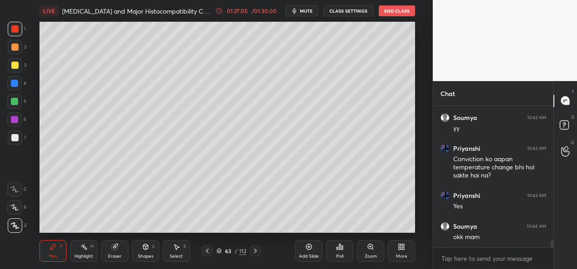
click at [256, 251] on icon at bounding box center [255, 251] width 3 height 5
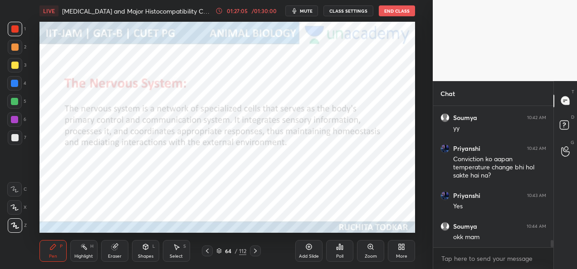
click at [255, 253] on icon at bounding box center [255, 251] width 3 height 5
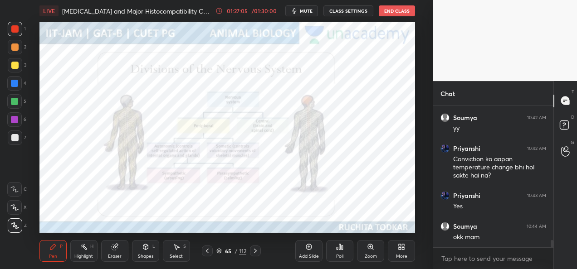
click at [255, 253] on icon at bounding box center [255, 251] width 3 height 5
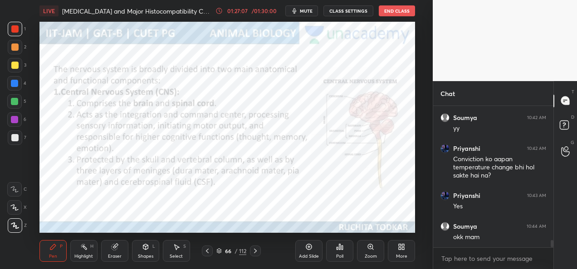
click at [218, 253] on icon at bounding box center [218, 250] width 5 height 5
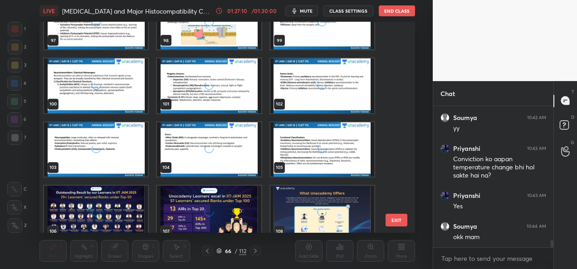
scroll to position [2205, 0]
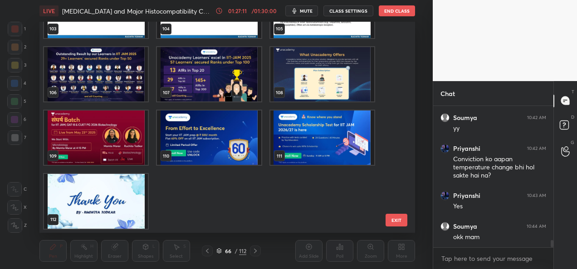
click at [118, 219] on img "grid" at bounding box center [96, 201] width 104 height 54
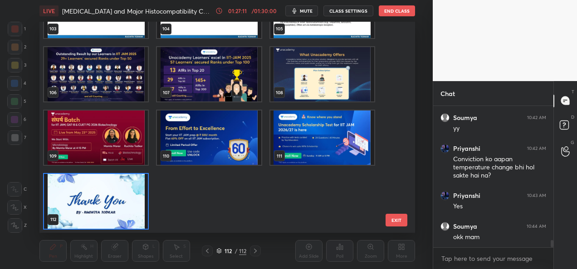
click at [118, 219] on img "grid" at bounding box center [96, 201] width 104 height 54
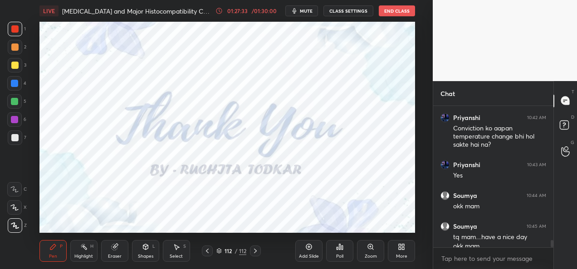
scroll to position [2661, 0]
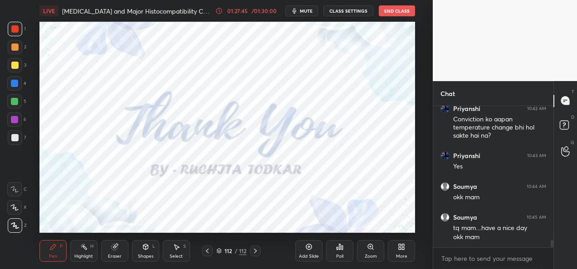
click at [113, 256] on div "Eraser" at bounding box center [115, 256] width 14 height 5
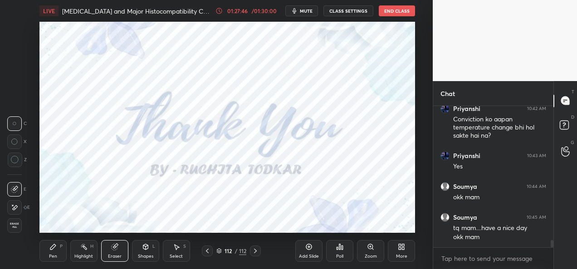
click at [16, 229] on div "Erase all" at bounding box center [14, 226] width 15 height 15
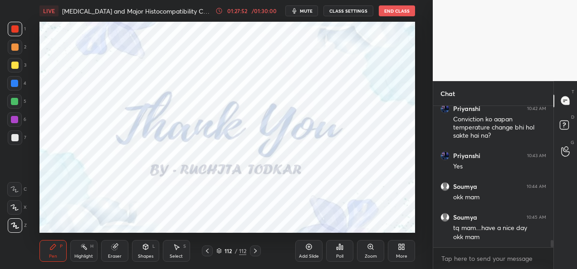
click at [346, 13] on button "CLASS SETTINGS" at bounding box center [348, 10] width 50 height 11
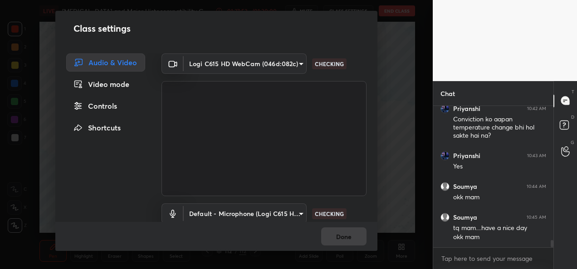
click at [266, 68] on body "1 2 3 4 5 6 7 C X Z C X Z E E Erase all H H LIVE [MEDICAL_DATA] and Major Histo…" at bounding box center [288, 134] width 577 height 269
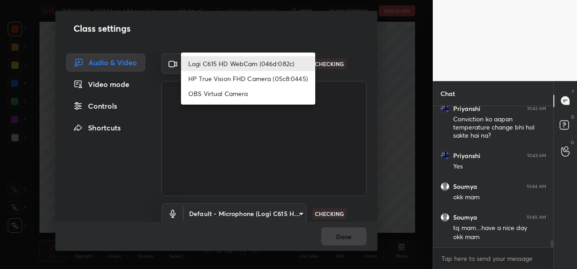
click at [238, 81] on li "HP True Vision FHD Camera (05c8:0445)" at bounding box center [248, 78] width 134 height 15
type input "bcf53276a89e7daf4ffafe53acaefef8a573b71029af250087ced6fea5ab325b"
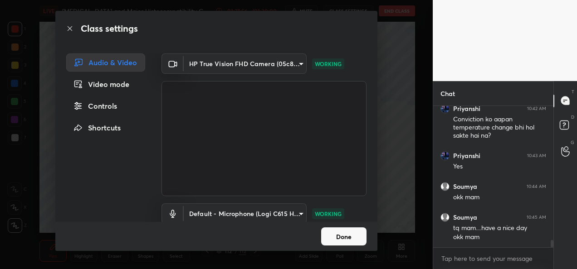
click at [347, 238] on button "Done" at bounding box center [343, 237] width 45 height 18
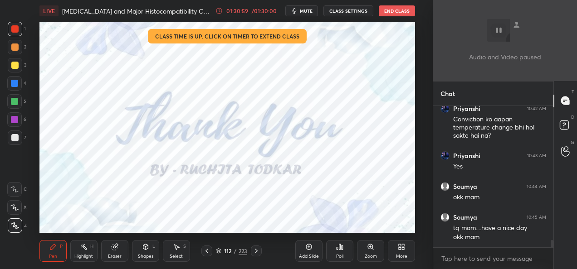
click at [390, 10] on button "End Class" at bounding box center [397, 10] width 36 height 11
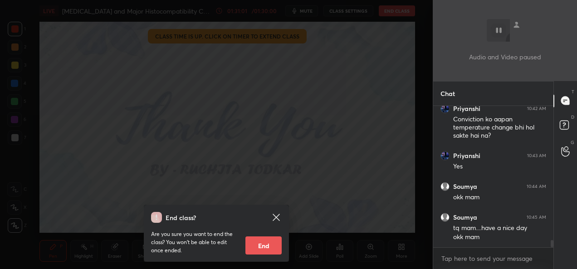
click at [275, 249] on button "End" at bounding box center [263, 246] width 36 height 18
type textarea "x"
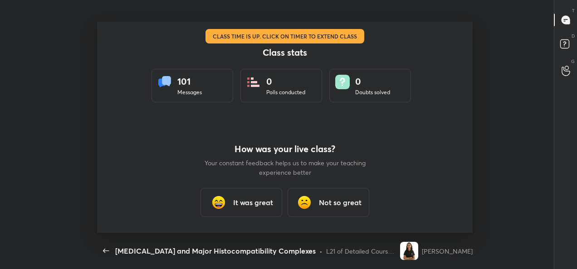
scroll to position [0, 0]
